Goal: Task Accomplishment & Management: Use online tool/utility

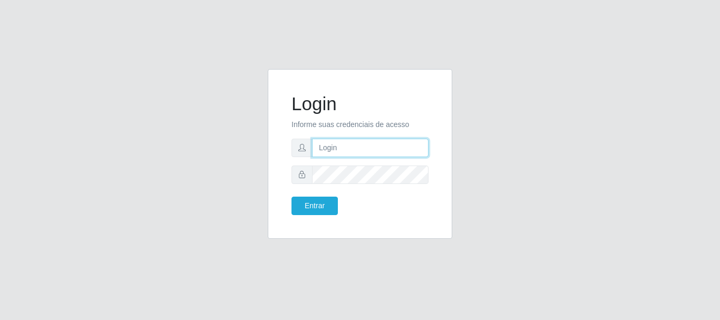
click at [348, 153] on input "text" at bounding box center [370, 148] width 117 height 18
type input "R"
type input "ritaiwof@b5"
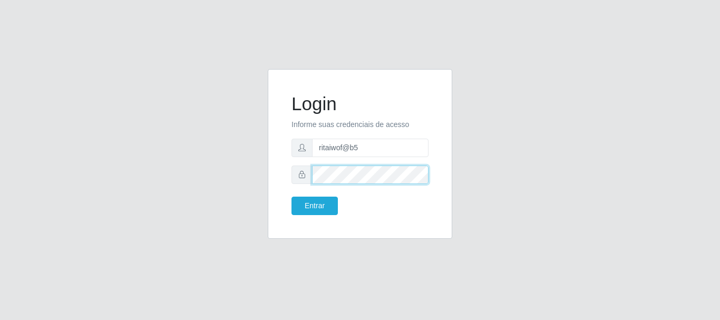
click at [292, 197] on button "Entrar" at bounding box center [315, 206] width 46 height 18
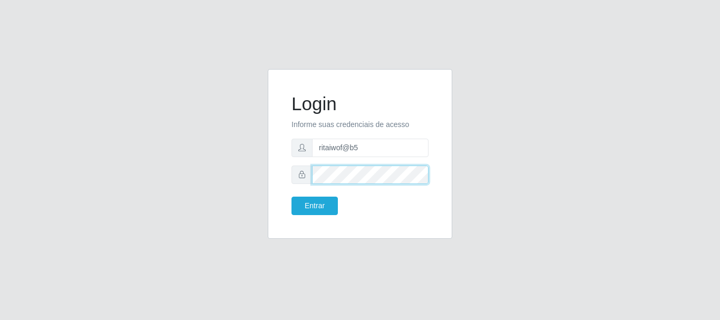
click at [292, 197] on button "Entrar" at bounding box center [315, 206] width 46 height 18
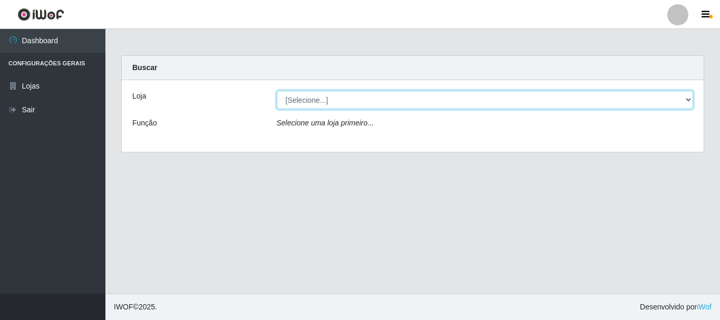
click at [325, 101] on select "[Selecione...] Bemais Supermercados - B5 Anatólia" at bounding box center [485, 100] width 417 height 18
select select "405"
click at [277, 91] on select "[Selecione...] Bemais Supermercados - B5 Anatólia" at bounding box center [485, 100] width 417 height 18
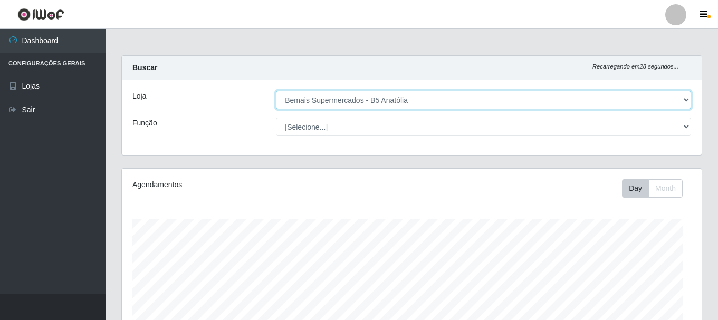
scroll to position [219, 579]
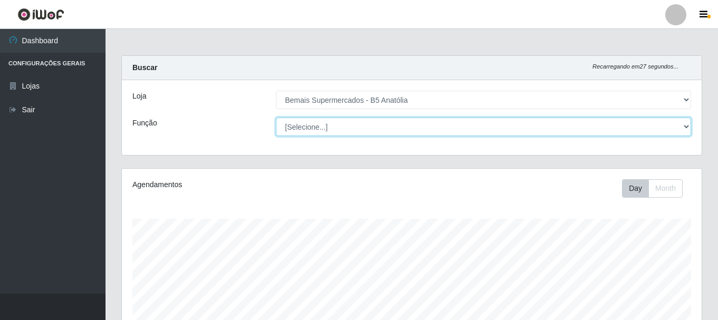
click at [329, 125] on select "[Selecione...] ASG ASG + ASG ++ Auxiliar de Estacionamento Auxiliar de Estacion…" at bounding box center [483, 127] width 415 height 18
click at [276, 118] on select "[Selecione...] ASG ASG + ASG ++ Auxiliar de Estacionamento Auxiliar de Estacion…" at bounding box center [483, 127] width 415 height 18
click at [337, 124] on select "[Selecione...] ASG ASG + ASG ++ Auxiliar de Estacionamento Auxiliar de Estacion…" at bounding box center [483, 127] width 415 height 18
click at [276, 118] on select "[Selecione...] ASG ASG + ASG ++ Auxiliar de Estacionamento Auxiliar de Estacion…" at bounding box center [483, 127] width 415 height 18
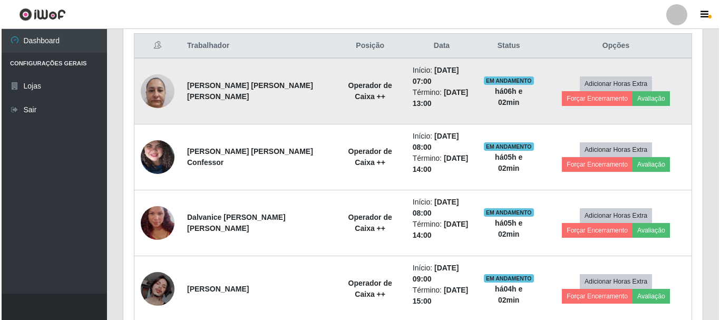
scroll to position [403, 0]
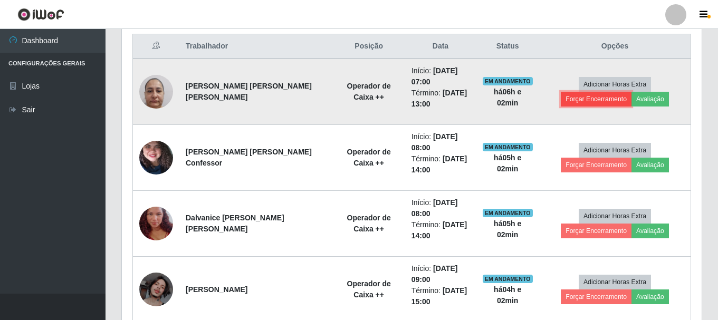
click at [631, 92] on button "Forçar Encerramento" at bounding box center [595, 99] width 71 height 15
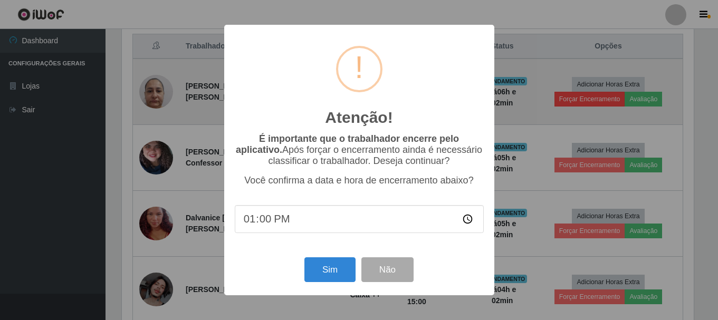
scroll to position [219, 574]
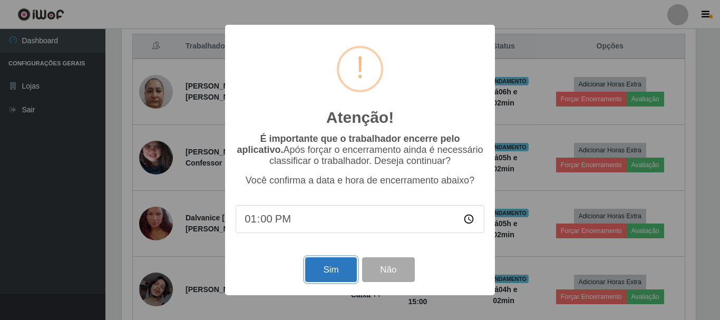
click at [349, 268] on button "Sim" at bounding box center [330, 269] width 51 height 25
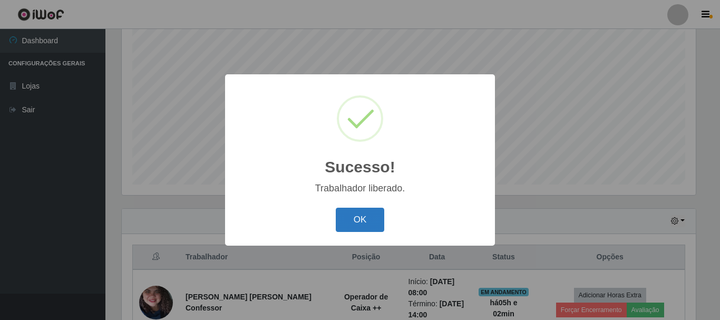
click at [359, 216] on button "OK" at bounding box center [360, 220] width 49 height 25
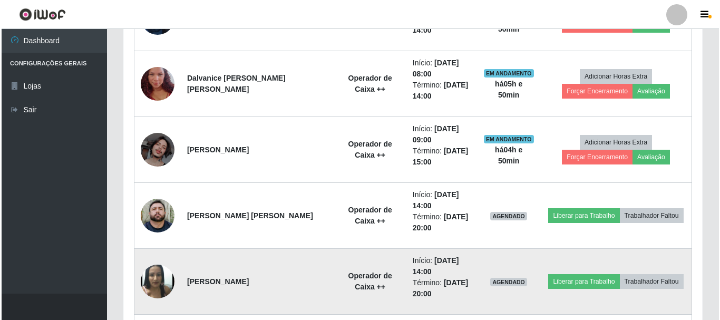
scroll to position [496, 0]
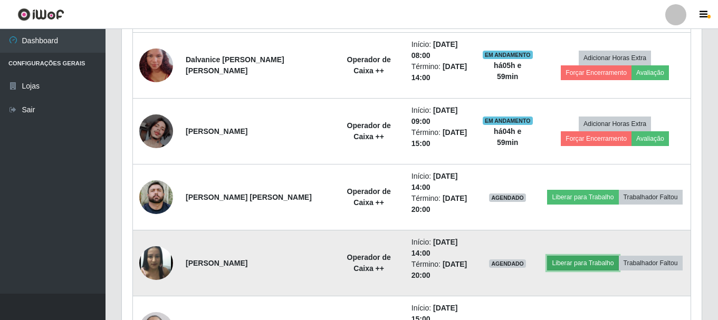
click at [570, 267] on button "Liberar para Trabalho" at bounding box center [582, 263] width 71 height 15
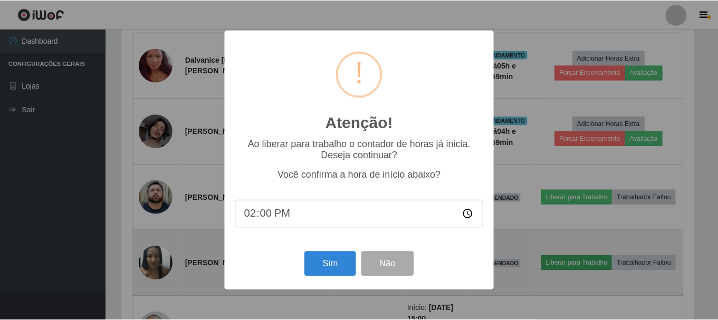
scroll to position [219, 574]
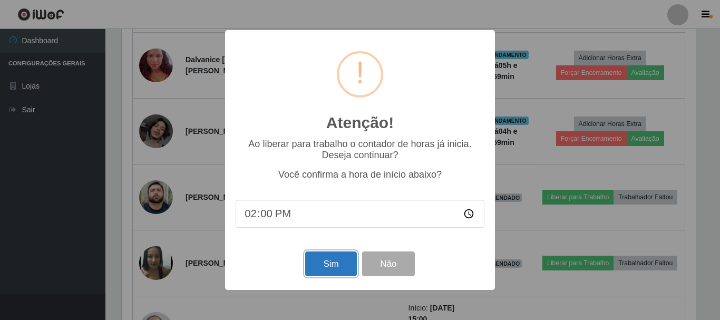
click at [336, 270] on button "Sim" at bounding box center [330, 264] width 51 height 25
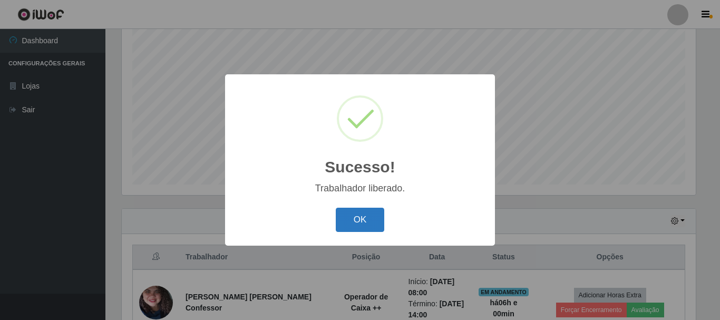
click at [353, 228] on button "OK" at bounding box center [360, 220] width 49 height 25
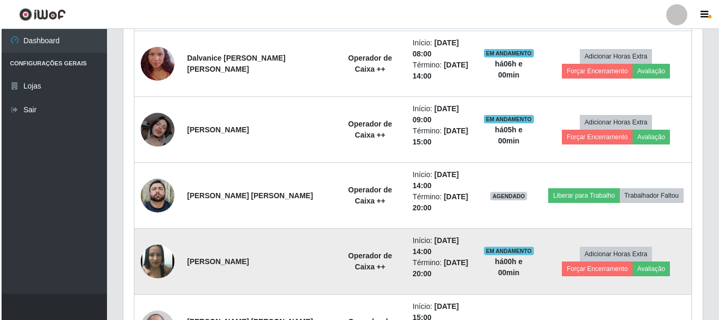
scroll to position [509, 0]
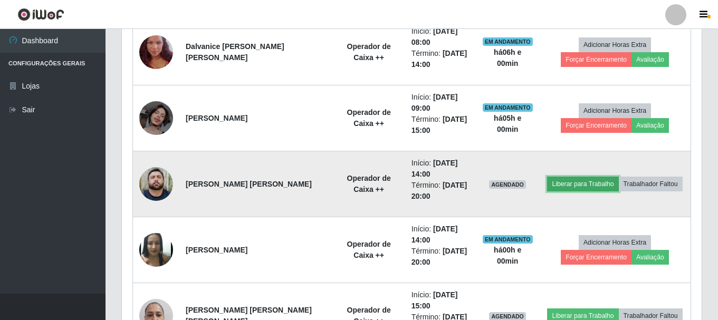
click at [563, 187] on button "Liberar para Trabalho" at bounding box center [582, 184] width 71 height 15
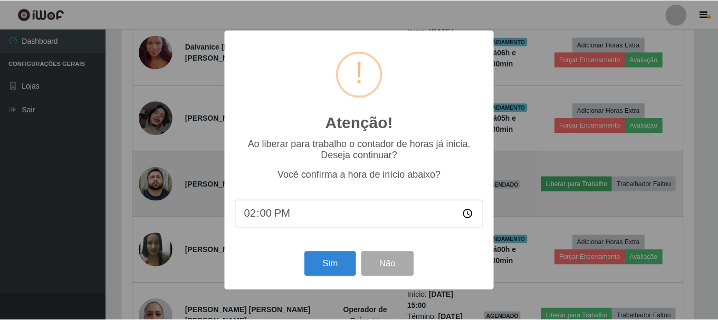
scroll to position [219, 574]
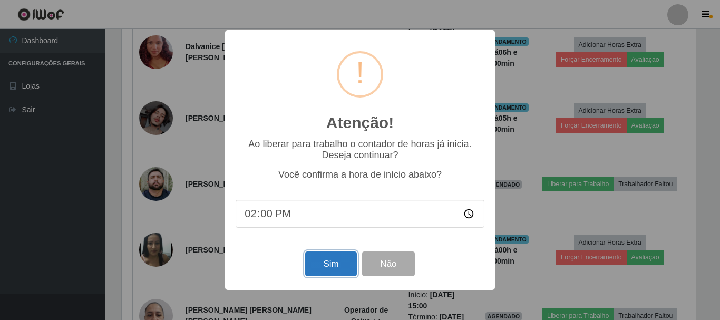
click at [340, 270] on button "Sim" at bounding box center [330, 264] width 51 height 25
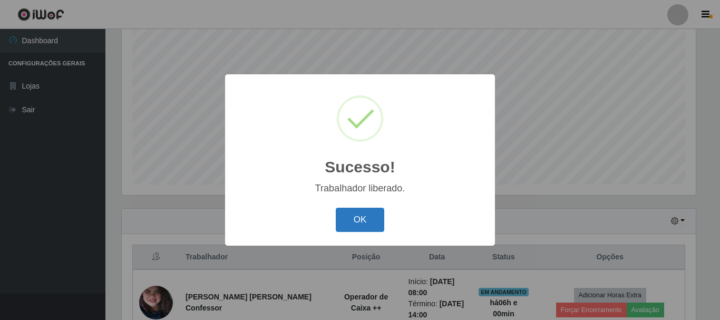
click at [360, 221] on button "OK" at bounding box center [360, 220] width 49 height 25
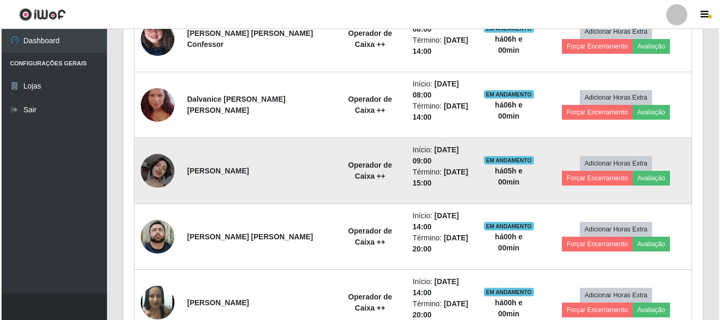
scroll to position [351, 0]
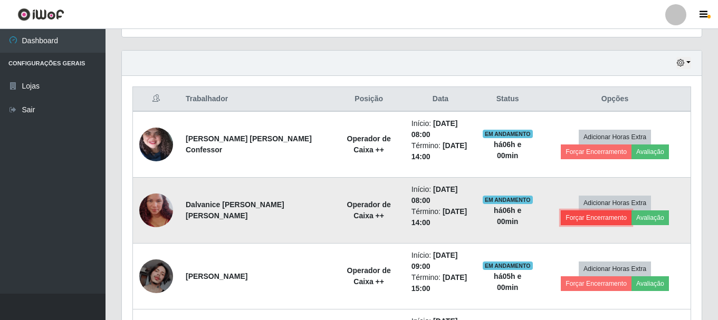
click at [625, 210] on button "Forçar Encerramento" at bounding box center [595, 217] width 71 height 15
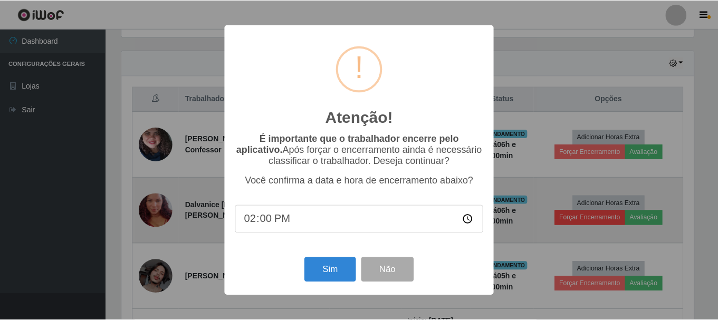
scroll to position [219, 574]
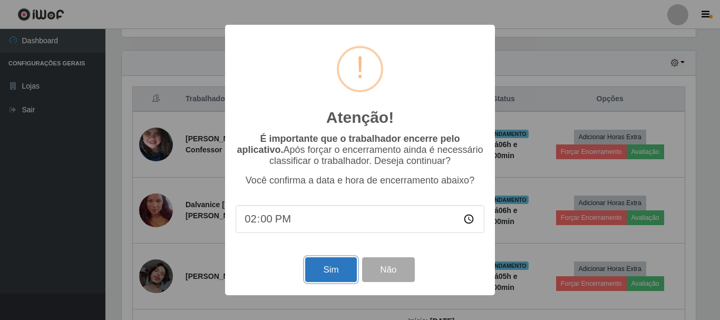
click at [330, 276] on button "Sim" at bounding box center [330, 269] width 51 height 25
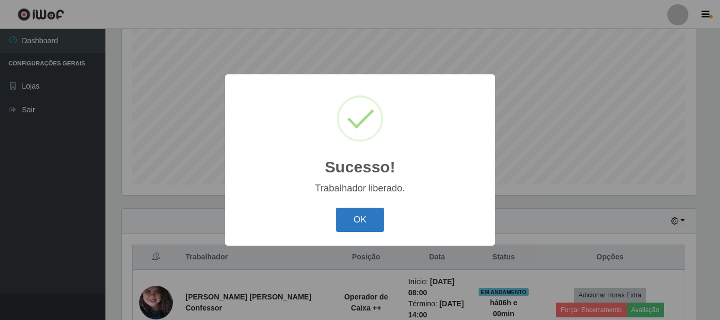
click at [355, 223] on button "OK" at bounding box center [360, 220] width 49 height 25
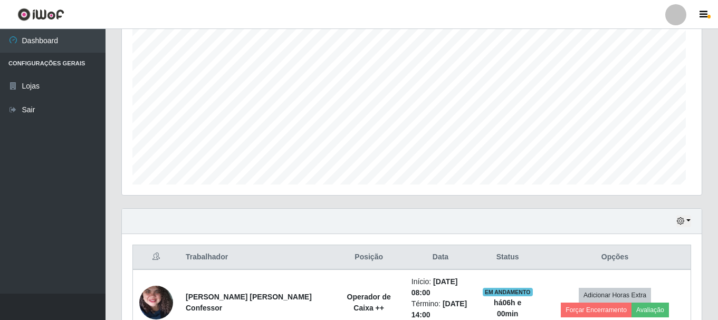
scroll to position [0, 0]
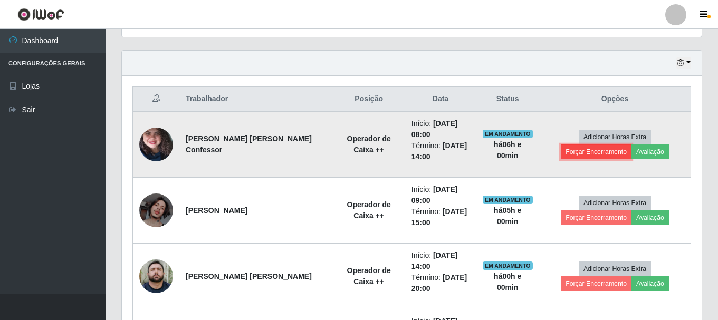
click at [631, 144] on button "Forçar Encerramento" at bounding box center [595, 151] width 71 height 15
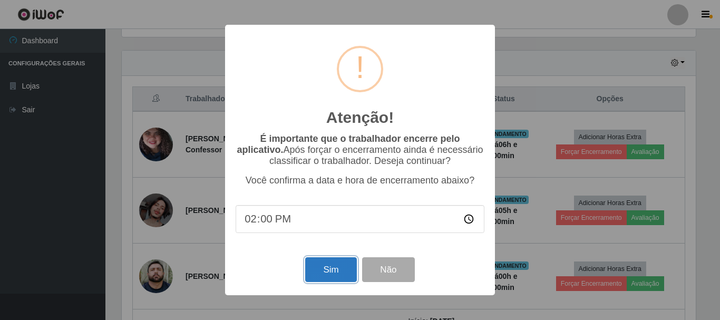
click at [335, 268] on button "Sim" at bounding box center [330, 269] width 51 height 25
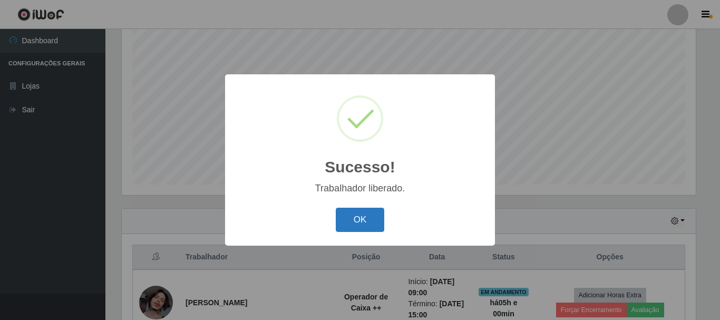
click at [353, 213] on button "OK" at bounding box center [360, 220] width 49 height 25
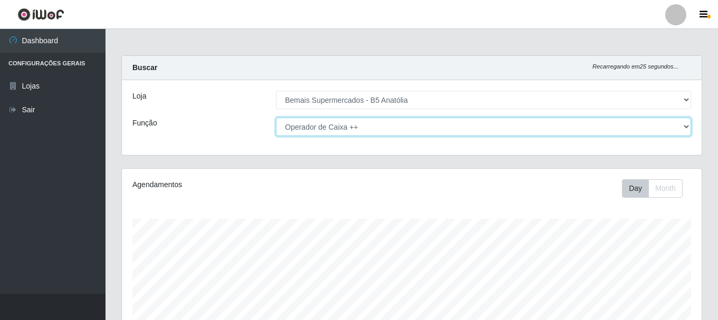
click at [359, 129] on select "[Selecione...] ASG ASG + ASG ++ Auxiliar de Estacionamento Auxiliar de Estacion…" at bounding box center [483, 127] width 415 height 18
select select "86"
click at [276, 118] on select "[Selecione...] ASG ASG + ASG ++ Auxiliar de Estacionamento Auxiliar de Estacion…" at bounding box center [483, 127] width 415 height 18
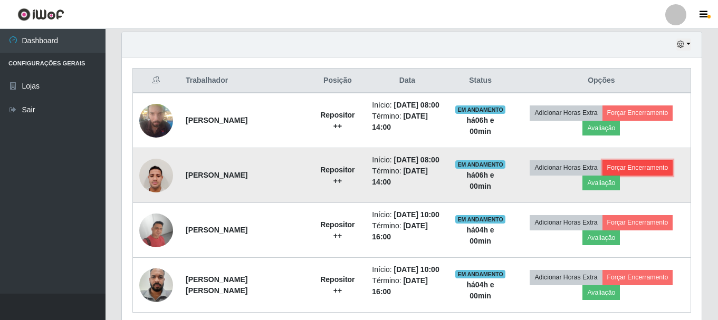
click at [628, 163] on button "Forçar Encerramento" at bounding box center [637, 167] width 71 height 15
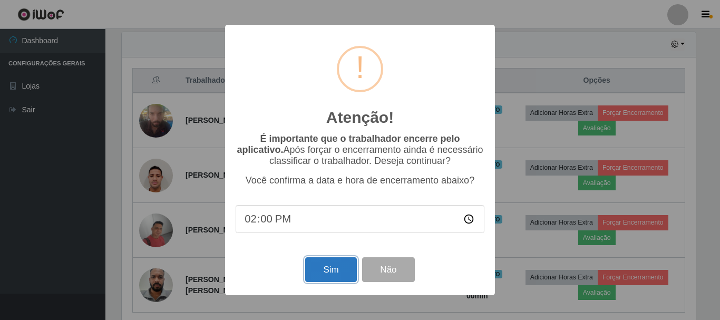
click at [317, 273] on button "Sim" at bounding box center [330, 269] width 51 height 25
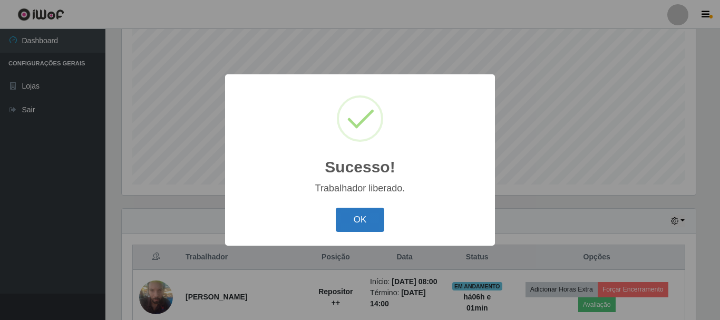
click at [346, 217] on button "OK" at bounding box center [360, 220] width 49 height 25
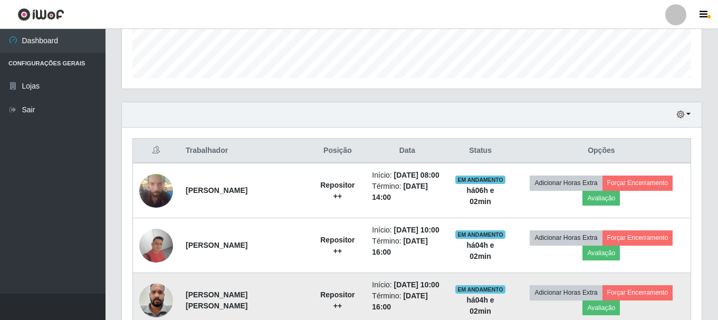
scroll to position [351, 0]
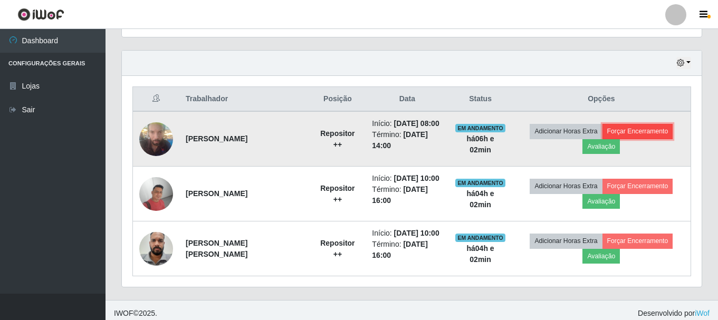
click at [647, 133] on button "Forçar Encerramento" at bounding box center [637, 131] width 71 height 15
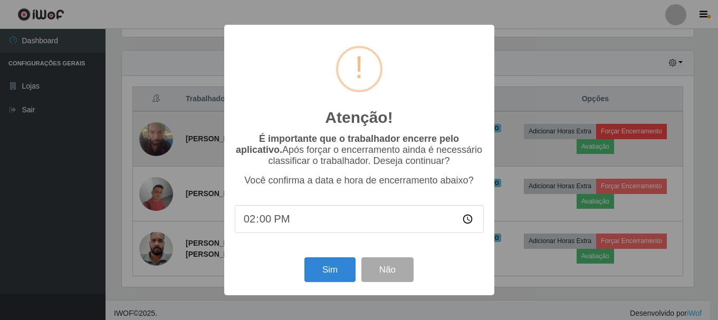
scroll to position [219, 574]
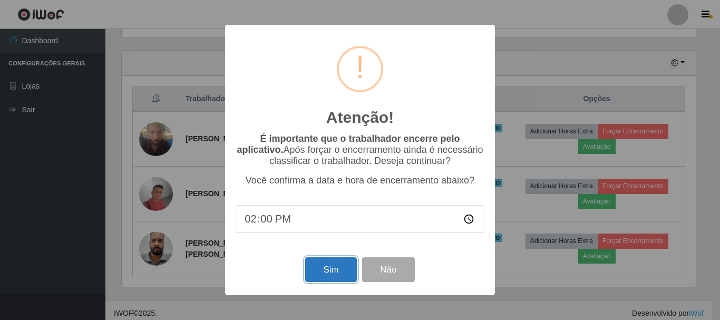
click at [328, 275] on button "Sim" at bounding box center [330, 269] width 51 height 25
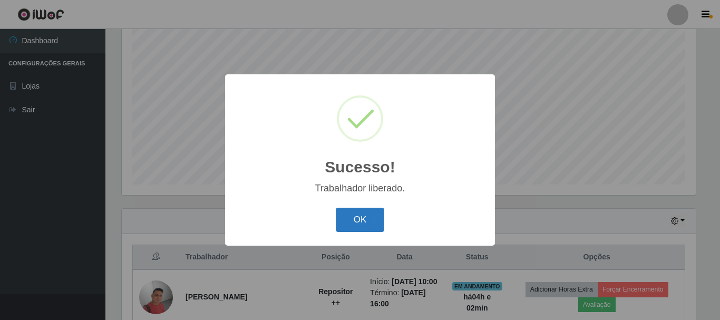
click at [364, 212] on button "OK" at bounding box center [360, 220] width 49 height 25
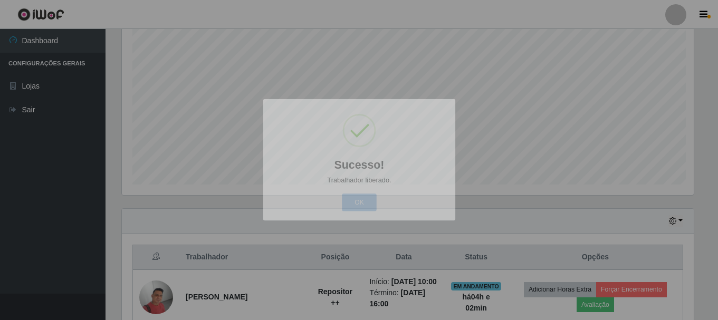
scroll to position [219, 579]
